Goal: Navigation & Orientation: Go to known website

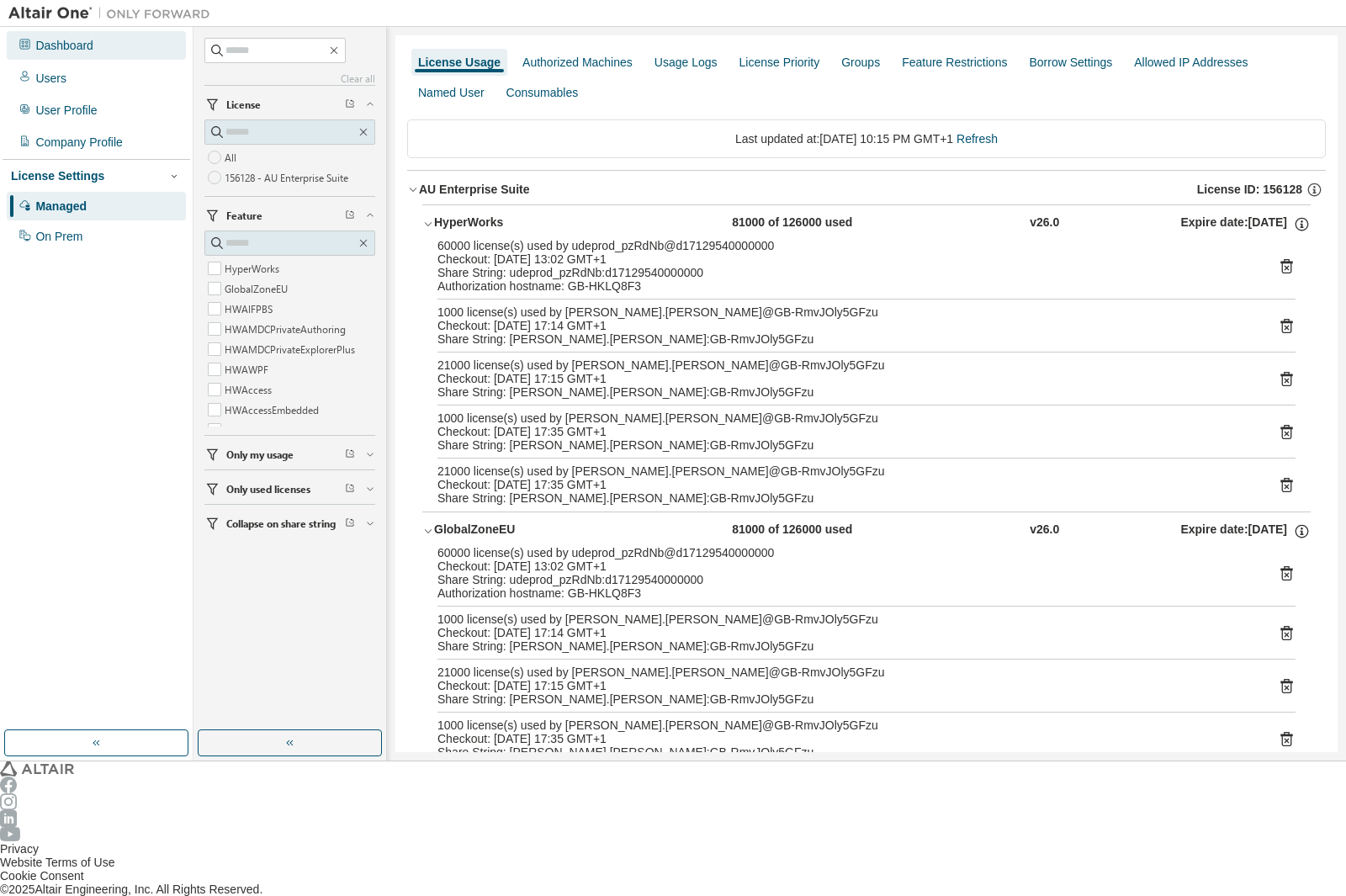
click at [40, 40] on div "Dashboard" at bounding box center [64, 45] width 58 height 13
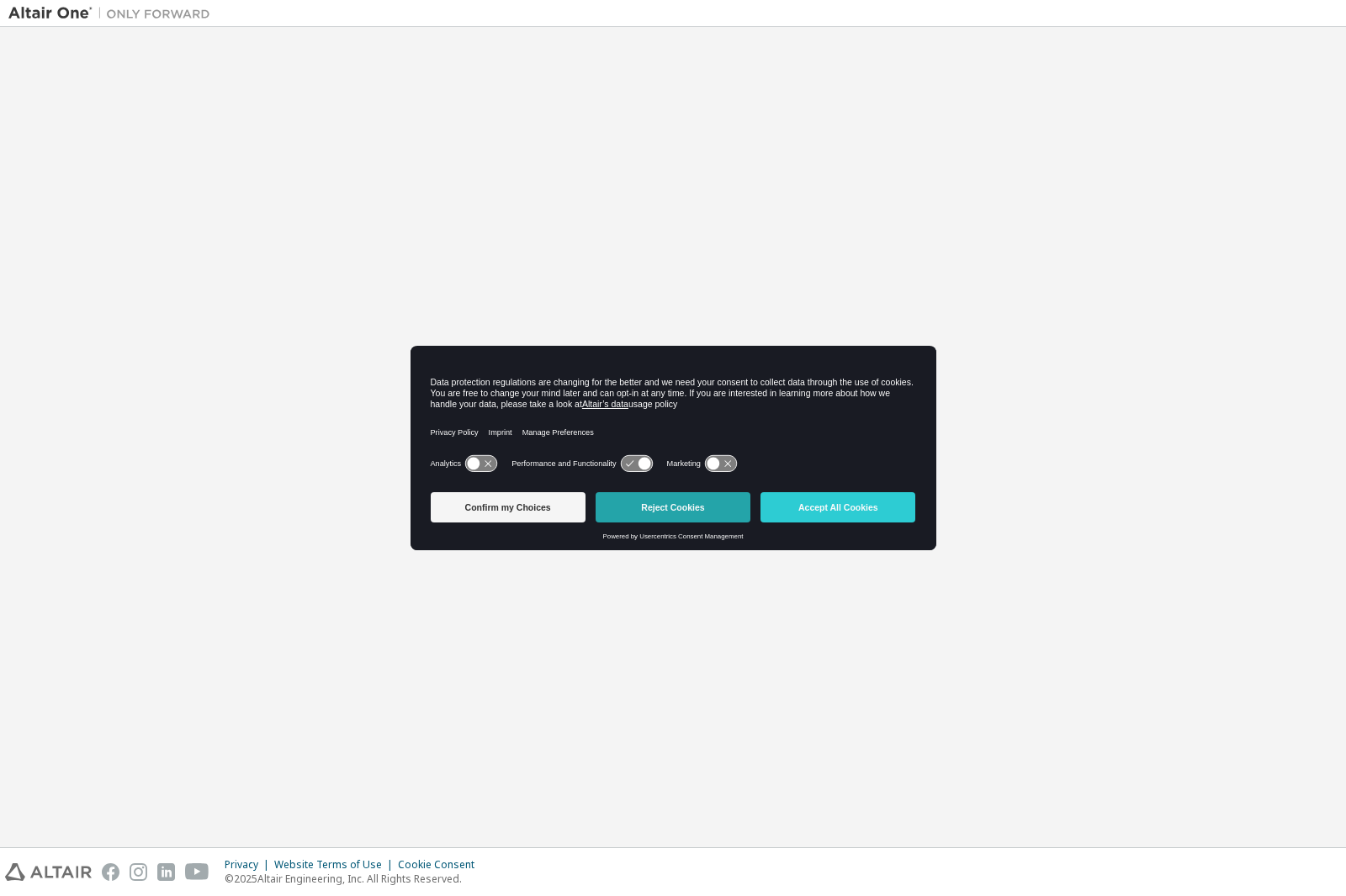
click at [685, 511] on button "Reject Cookies" at bounding box center [673, 507] width 155 height 31
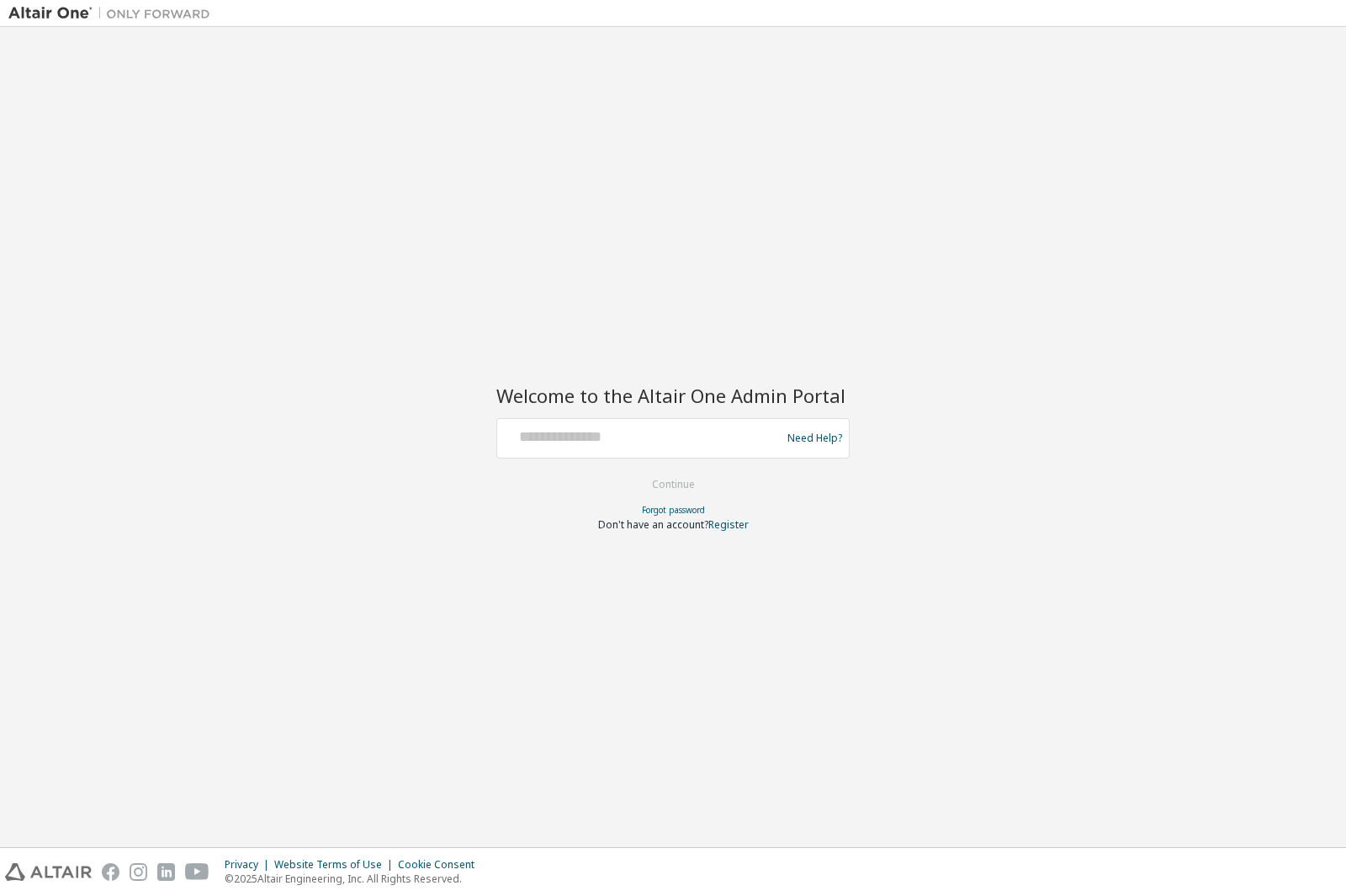
click at [604, 450] on div at bounding box center [641, 438] width 275 height 32
click at [637, 430] on input "text" at bounding box center [641, 434] width 275 height 25
type input "**********"
click at [681, 490] on button "Continue" at bounding box center [673, 484] width 78 height 25
